Goal: Complete application form

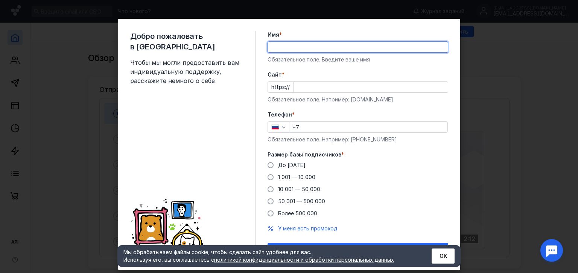
click at [286, 33] on label "Имя *" at bounding box center [358, 35] width 181 height 8
click at [286, 42] on input "Имя *" at bounding box center [358, 47] width 180 height 11
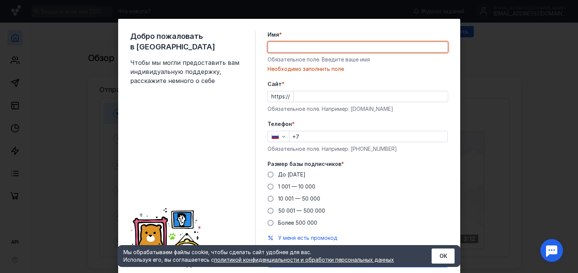
click at [449, 218] on div "Добро пожаловать в Sendsay Чтобы мы могли предоставить вам индивидуальную подде…" at bounding box center [289, 149] width 342 height 260
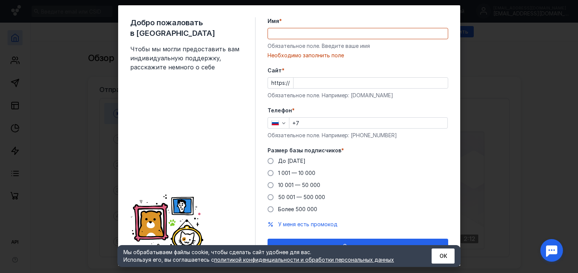
scroll to position [25, 0]
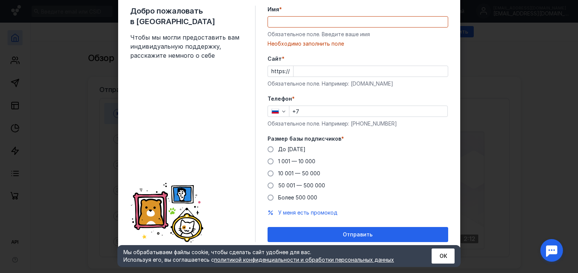
click at [354, 65] on div "Cайт * https:// Обязательное поле. Например: [DOMAIN_NAME]" at bounding box center [358, 71] width 181 height 32
click at [351, 72] on input "Cайт *" at bounding box center [371, 71] width 154 height 11
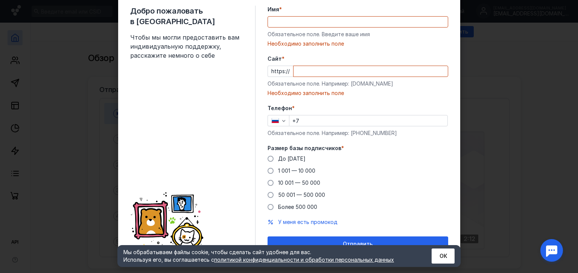
click at [336, 33] on div "Обязательное поле. Введите ваше имя" at bounding box center [358, 34] width 181 height 8
click at [333, 26] on input "Имя *" at bounding box center [358, 22] width 180 height 11
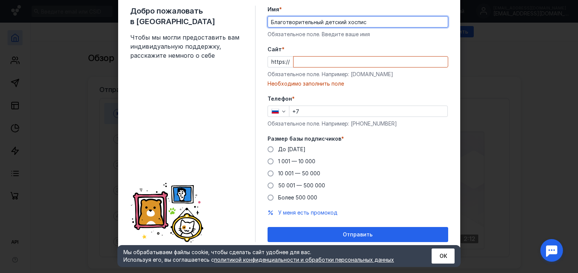
paste input "[URL][DOMAIN_NAME]"
click at [310, 59] on input "Cайт *" at bounding box center [371, 61] width 154 height 11
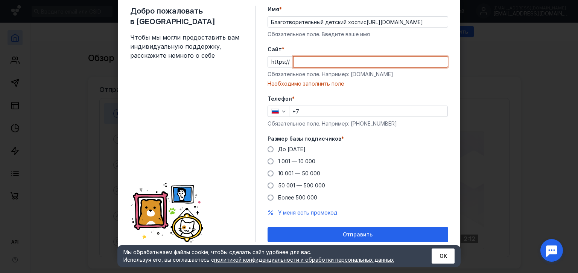
click at [416, 22] on input "Благотворительный детский хоспис[URL][DOMAIN_NAME]" at bounding box center [358, 22] width 180 height 11
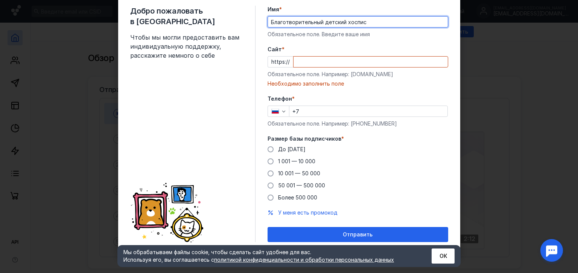
type input "Благотворительный детский хоспис"
click at [334, 66] on input "Cайт *" at bounding box center [371, 61] width 154 height 11
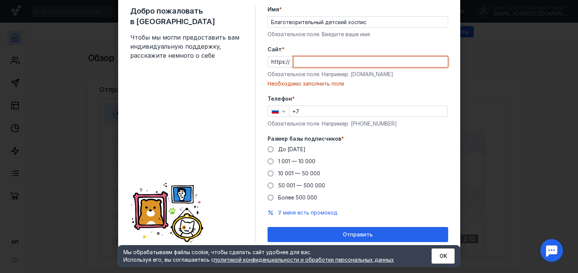
paste input "[DOMAIN_NAME][URL]"
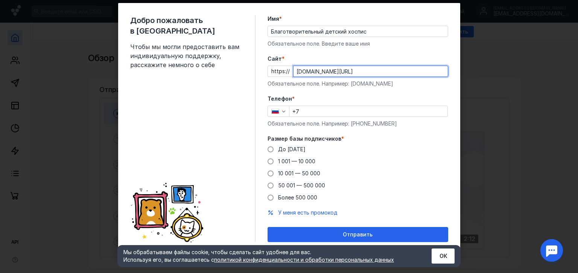
type input "[DOMAIN_NAME][URL]"
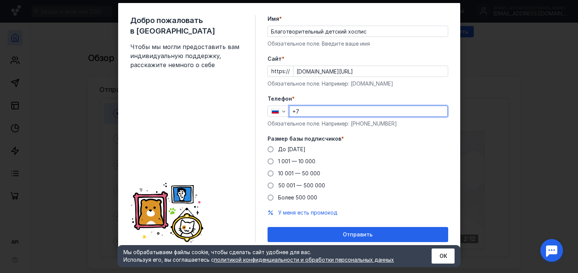
click at [321, 116] on input "+7" at bounding box center [368, 111] width 158 height 11
click at [281, 111] on icon "button" at bounding box center [284, 111] width 6 height 6
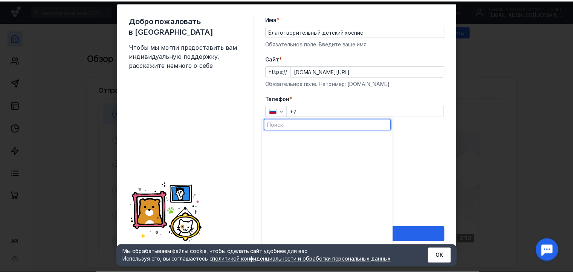
scroll to position [301, 0]
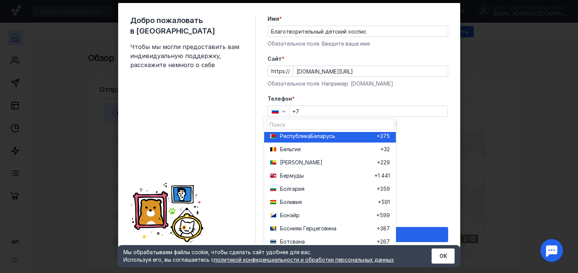
click at [310, 138] on span "Республика" at bounding box center [295, 136] width 30 height 8
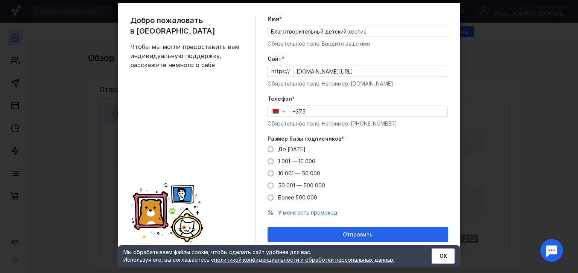
click at [315, 109] on input "+375" at bounding box center [368, 111] width 158 height 11
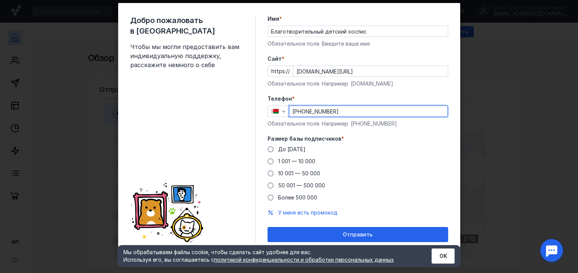
type input "[PHONE_NUMBER]"
click at [323, 101] on label "Телефон *" at bounding box center [358, 99] width 181 height 8
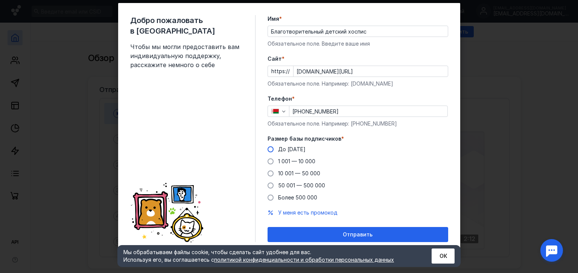
click at [293, 146] on span "До [DATE]" at bounding box center [291, 149] width 27 height 6
click at [0, 0] on input "До [DATE]" at bounding box center [0, 0] width 0 height 0
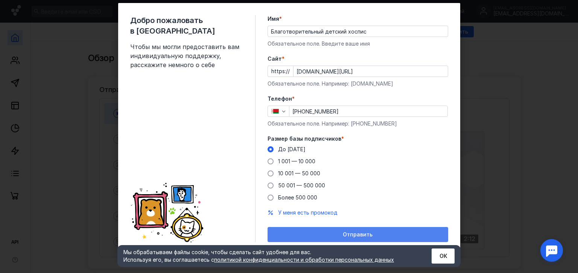
click at [360, 236] on span "Отправить" at bounding box center [358, 234] width 30 height 6
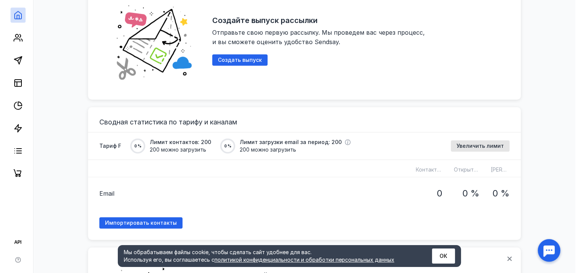
scroll to position [376, 0]
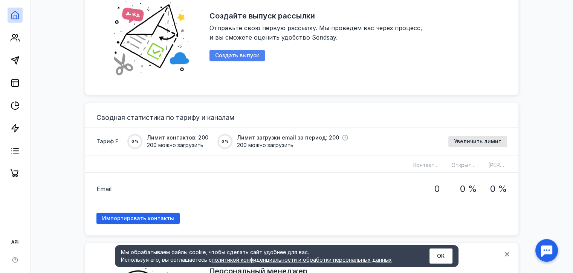
click at [234, 54] on span "Создать выпуск" at bounding box center [237, 55] width 44 height 6
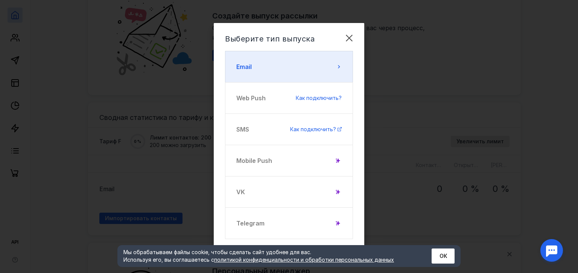
click at [271, 69] on button "Email" at bounding box center [289, 67] width 128 height 32
